Goal: Book appointment/travel/reservation

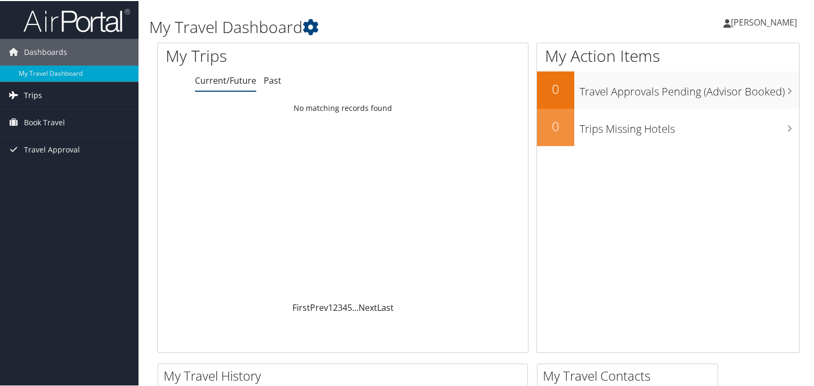
click at [48, 94] on link "Trips" at bounding box center [69, 94] width 138 height 27
click at [54, 175] on span "Book Travel" at bounding box center [44, 169] width 41 height 27
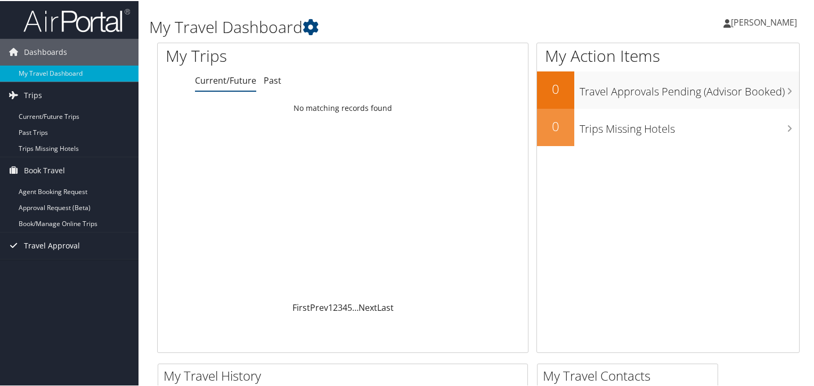
click at [50, 242] on span "Travel Approval" at bounding box center [52, 244] width 56 height 27
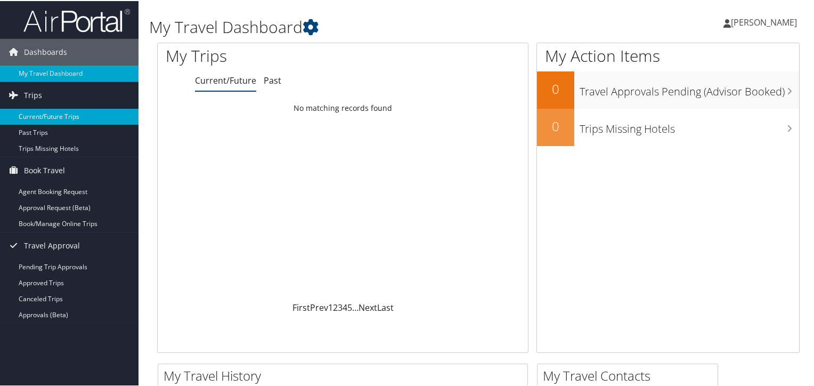
click at [34, 118] on link "Current/Future Trips" at bounding box center [69, 116] width 138 height 16
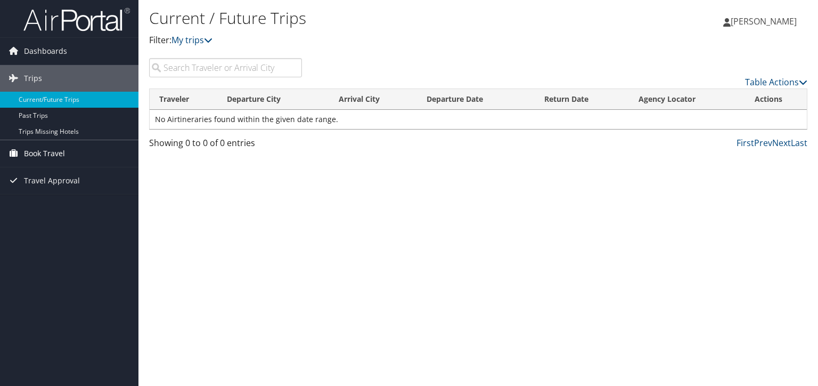
click at [42, 149] on span "Book Travel" at bounding box center [44, 153] width 41 height 27
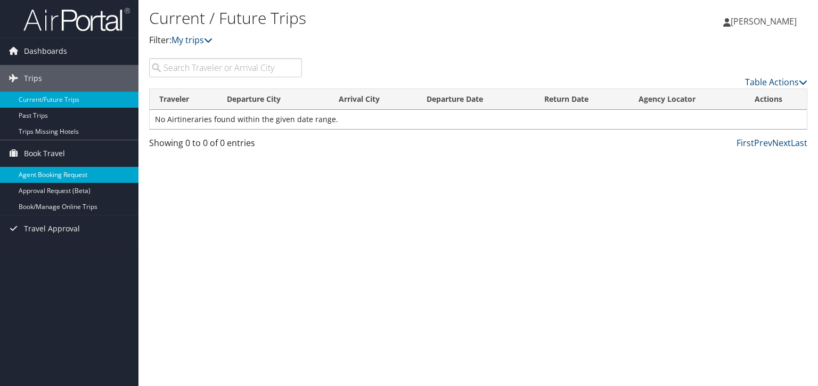
click at [50, 179] on link "Agent Booking Request" at bounding box center [69, 175] width 138 height 16
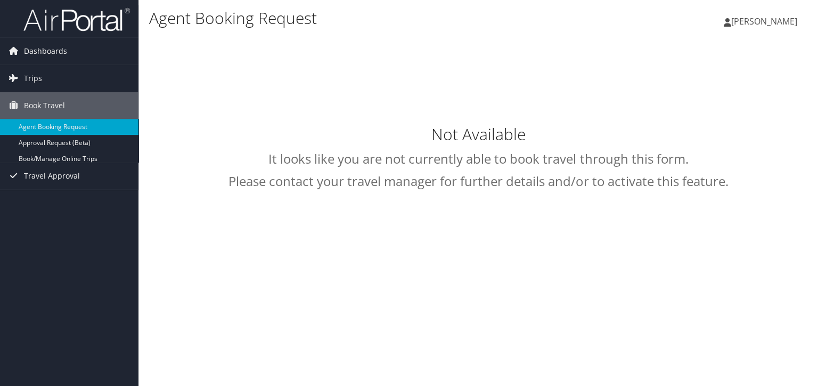
type input "Adam Polakowski"
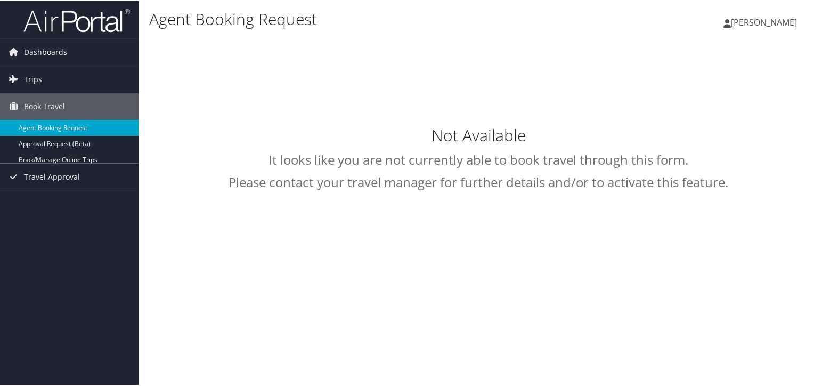
select select "trips@cbtravel.com"
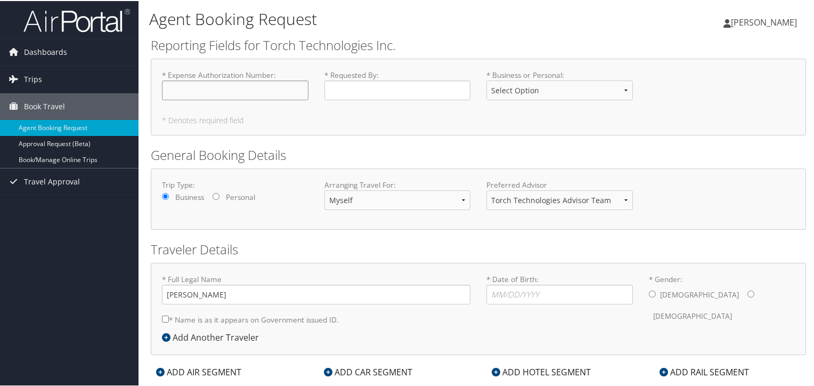
click at [258, 88] on input "* Expense Authorization Number : Required" at bounding box center [235, 89] width 146 height 20
drag, startPoint x: 249, startPoint y: 91, endPoint x: 347, endPoint y: 89, distance: 98.0
click at [261, 91] on input "* Expense Authorization Number : Required" at bounding box center [235, 89] width 146 height 20
click at [348, 89] on input "* Requested By : Required" at bounding box center [397, 89] width 146 height 20
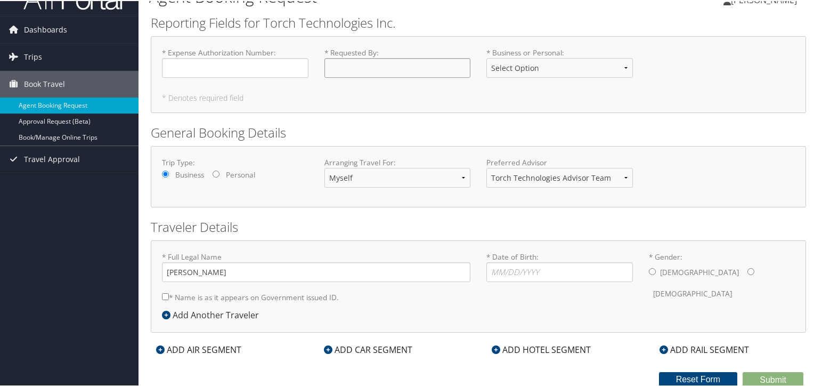
scroll to position [23, 0]
click at [530, 348] on div "ADD HOTEL SEGMENT" at bounding box center [541, 347] width 110 height 13
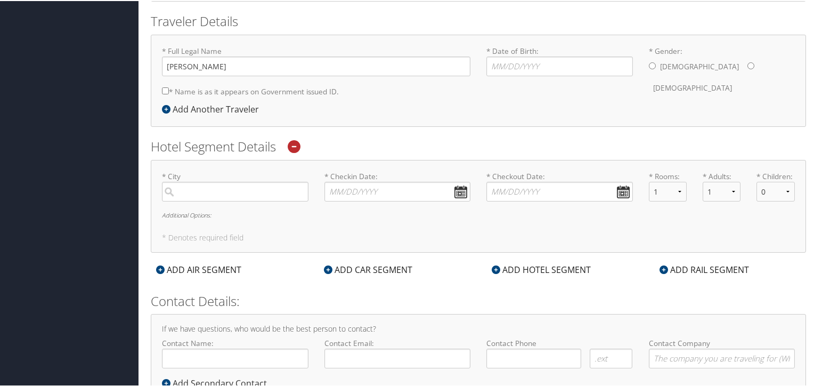
scroll to position [236, 0]
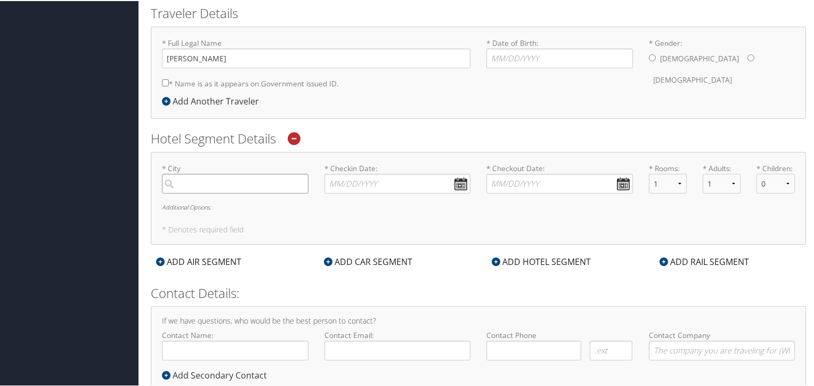
click at [266, 180] on input "search" at bounding box center [235, 183] width 146 height 20
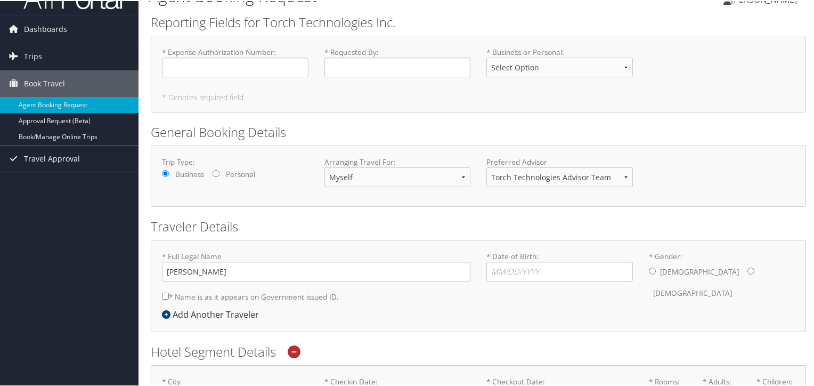
scroll to position [0, 0]
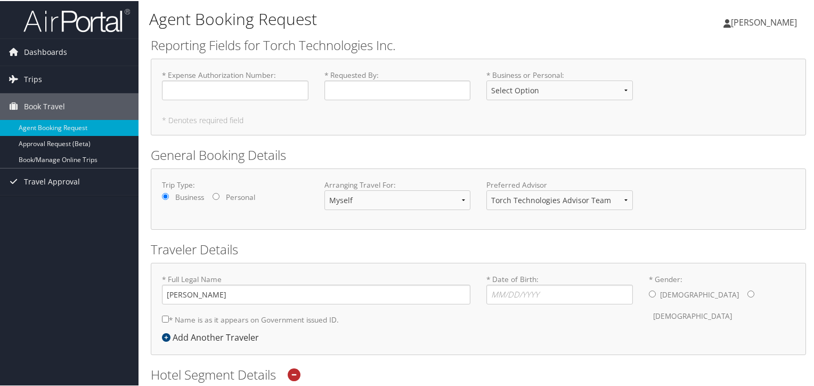
drag, startPoint x: 309, startPoint y: 150, endPoint x: 289, endPoint y: 145, distance: 20.8
click at [289, 145] on h2 "General Booking Details" at bounding box center [478, 154] width 655 height 18
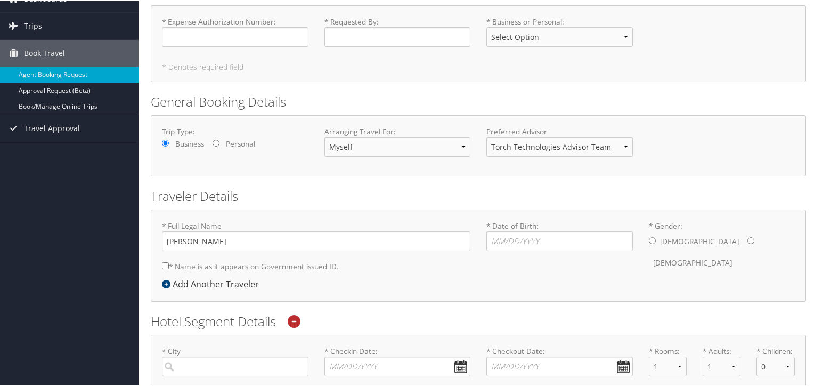
scroll to position [107, 0]
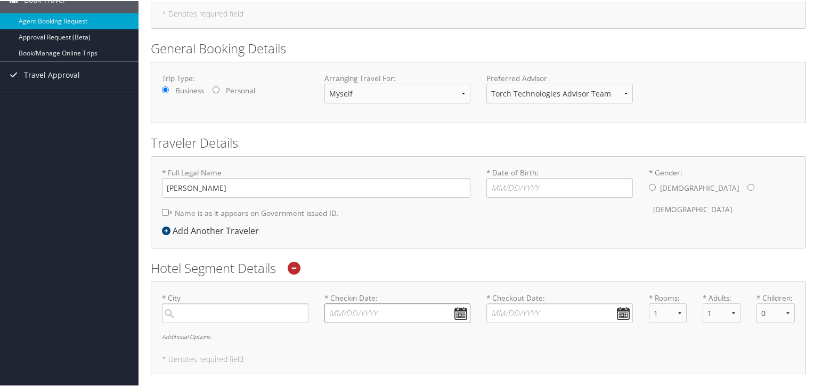
click at [461, 311] on input "* Checkin Date: Dates must be valid" at bounding box center [397, 312] width 146 height 20
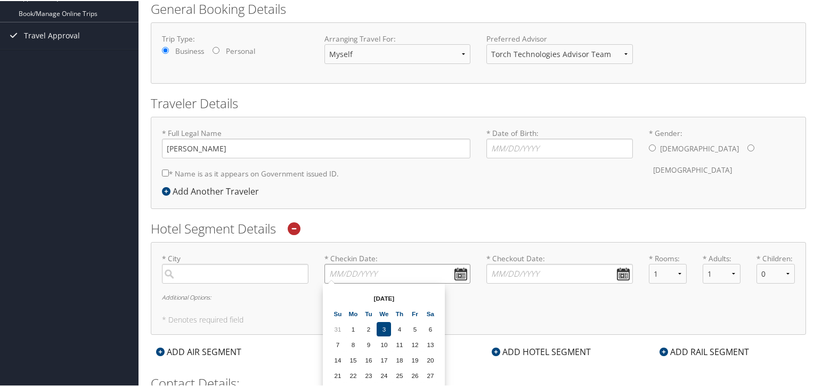
scroll to position [213, 0]
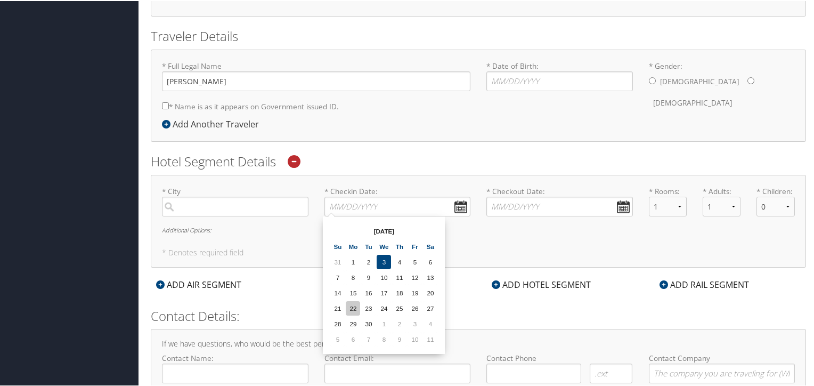
click at [358, 301] on td "22" at bounding box center [353, 307] width 14 height 14
type input "09/22/2025"
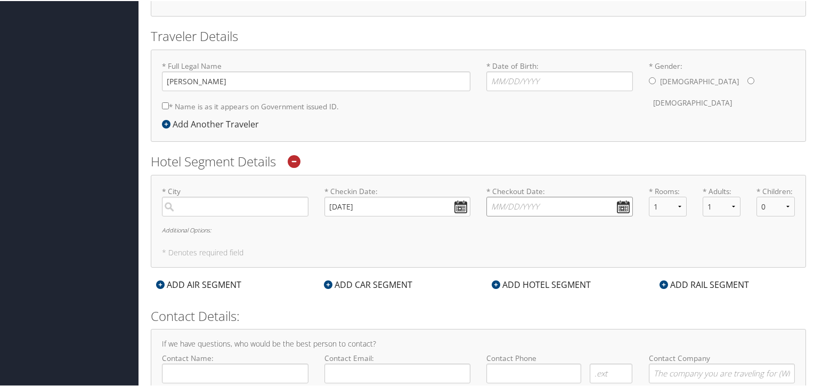
click at [625, 201] on input "* Checkout Date: Dates must be valid" at bounding box center [559, 205] width 146 height 20
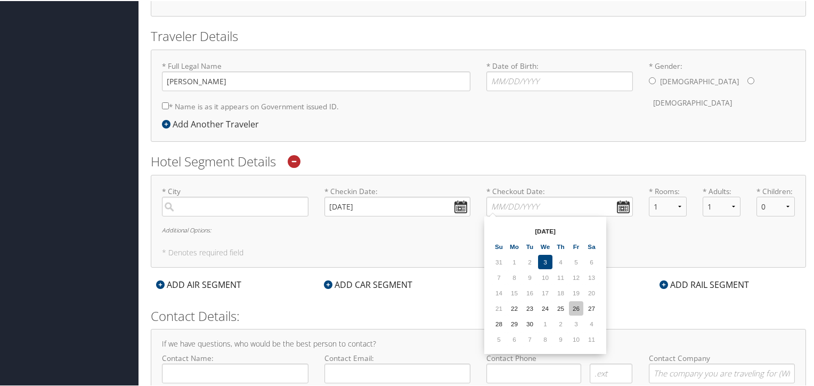
click at [576, 308] on td "26" at bounding box center [576, 307] width 14 height 14
type input "09/26/2025"
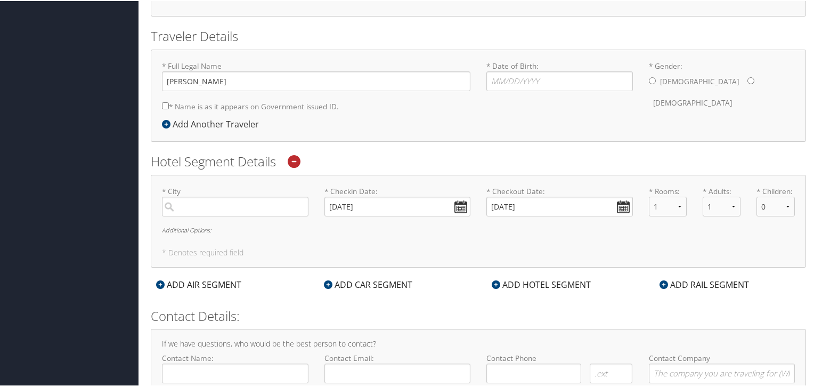
click at [245, 194] on label "* City Required" at bounding box center [235, 200] width 146 height 30
click at [245, 195] on input "search" at bounding box center [235, 205] width 146 height 20
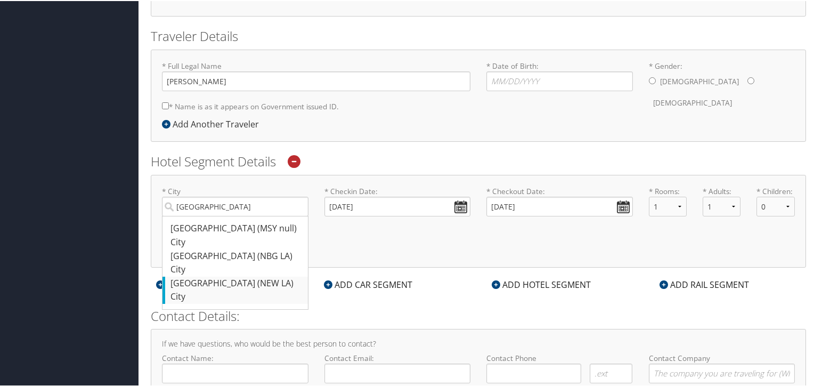
click at [251, 289] on div "City" at bounding box center [236, 296] width 132 height 14
click at [251, 215] on input "new orleans" at bounding box center [235, 205] width 146 height 20
type input "New Orleans"
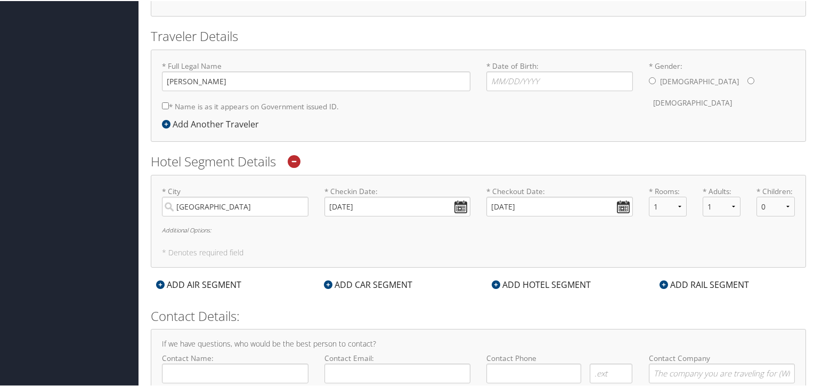
click at [258, 244] on div "* City New Orleans Required * Checkin Date: 09/22/2025 Dates must be valid * Ch…" at bounding box center [478, 220] width 655 height 93
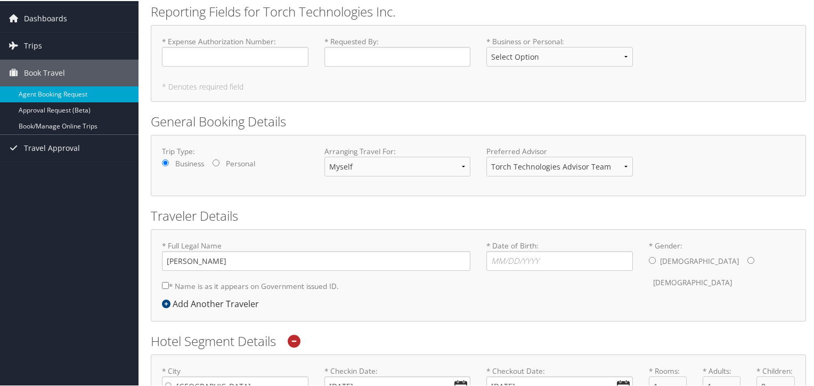
scroll to position [0, 0]
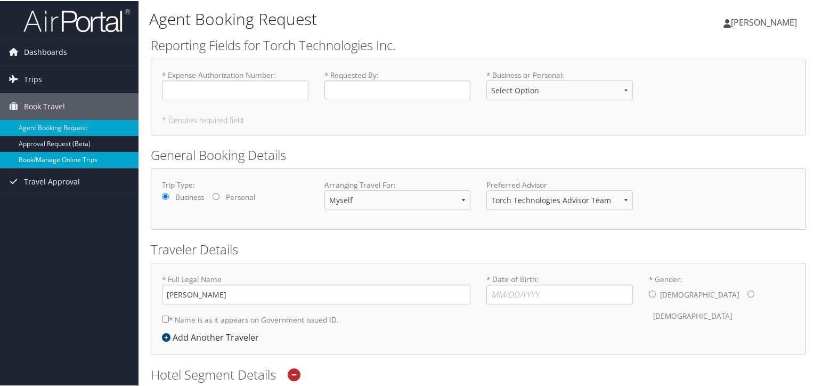
click at [80, 159] on link "Book/Manage Online Trips" at bounding box center [69, 159] width 138 height 16
